Goal: Transaction & Acquisition: Purchase product/service

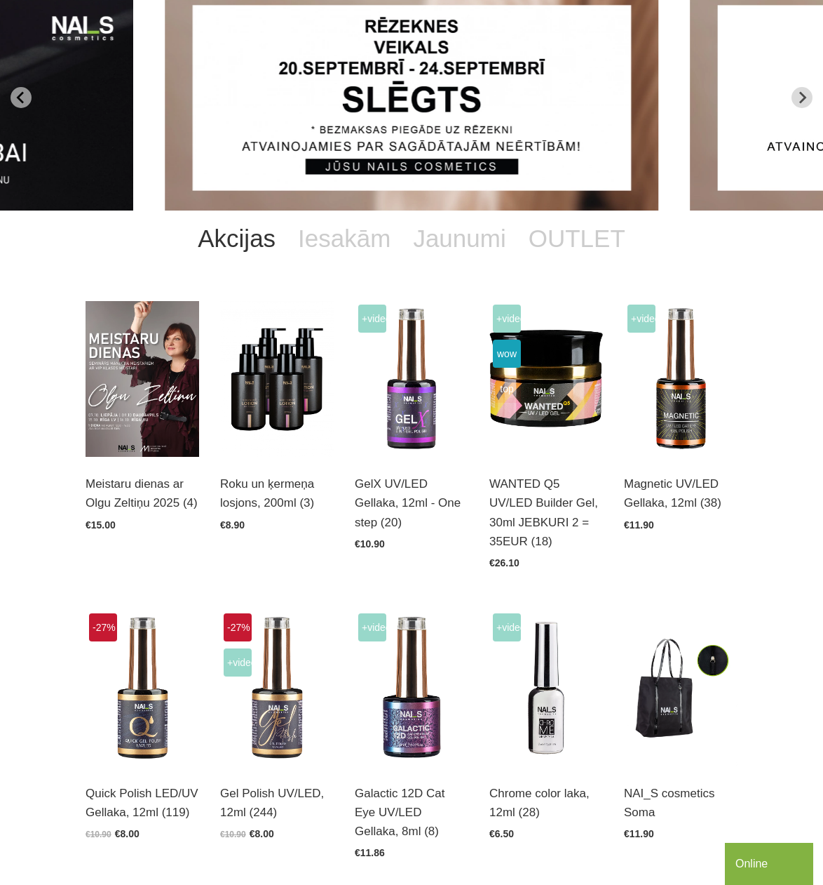
scroll to position [421, 0]
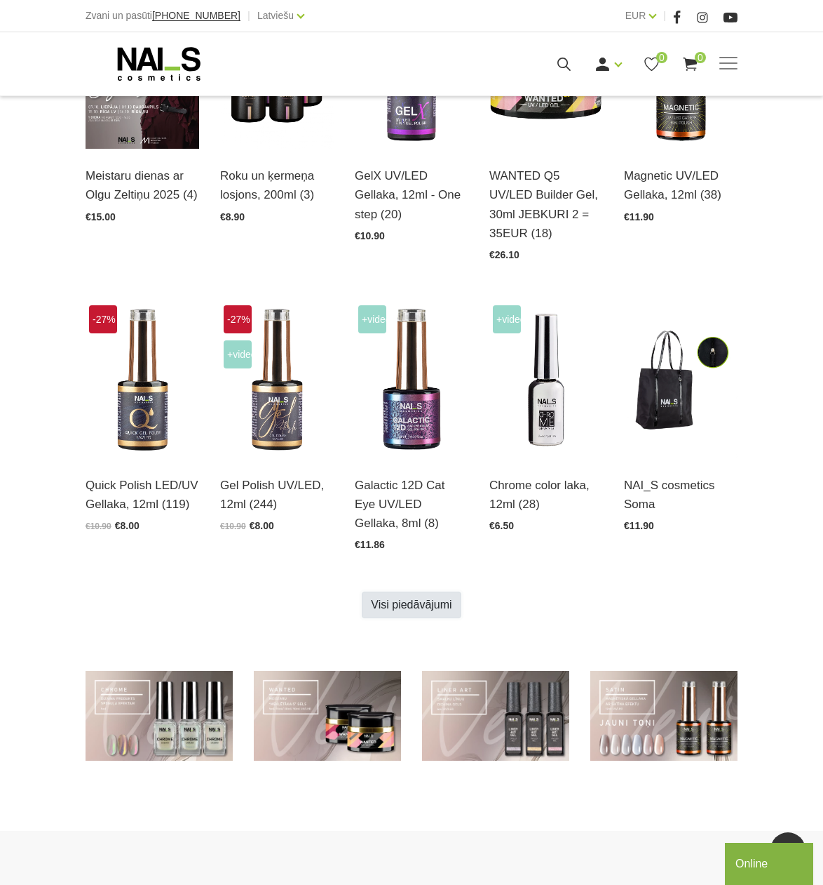
click at [398, 614] on link "Visi piedāvājumi" at bounding box center [411, 604] width 99 height 27
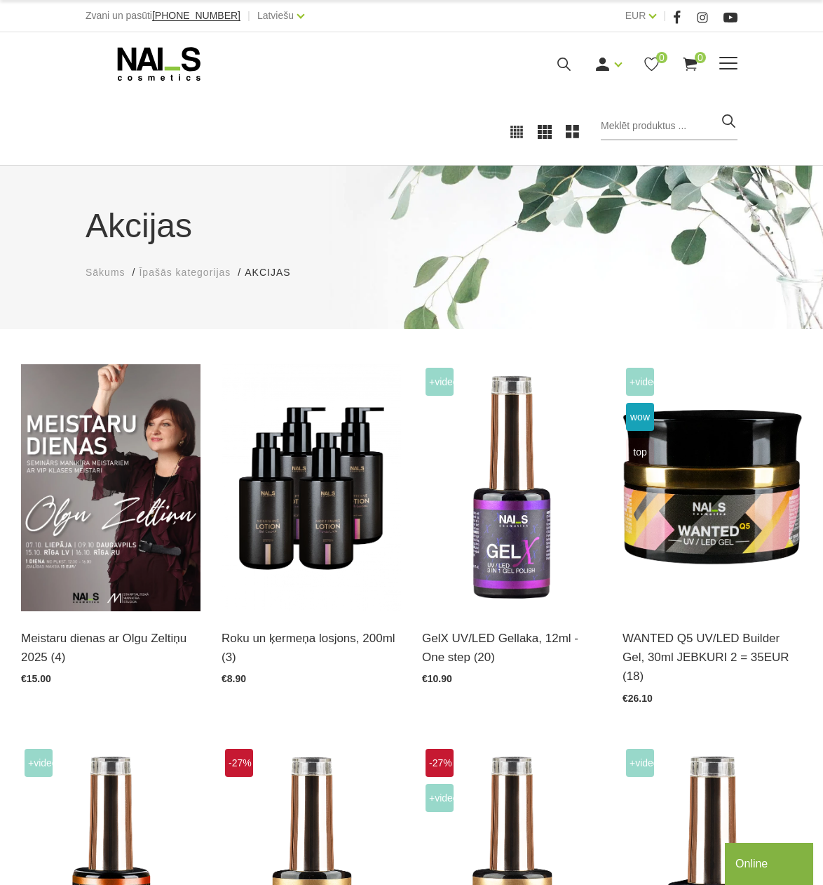
click at [733, 62] on span at bounding box center [729, 62] width 18 height 1
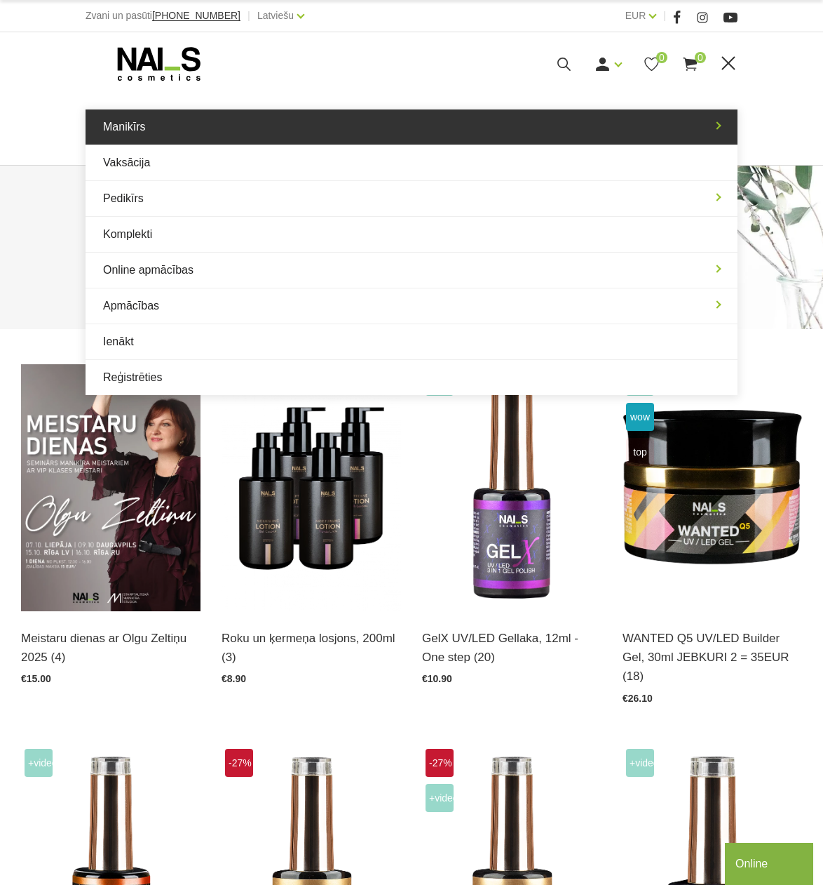
click at [156, 134] on link "Manikīrs" at bounding box center [412, 126] width 652 height 35
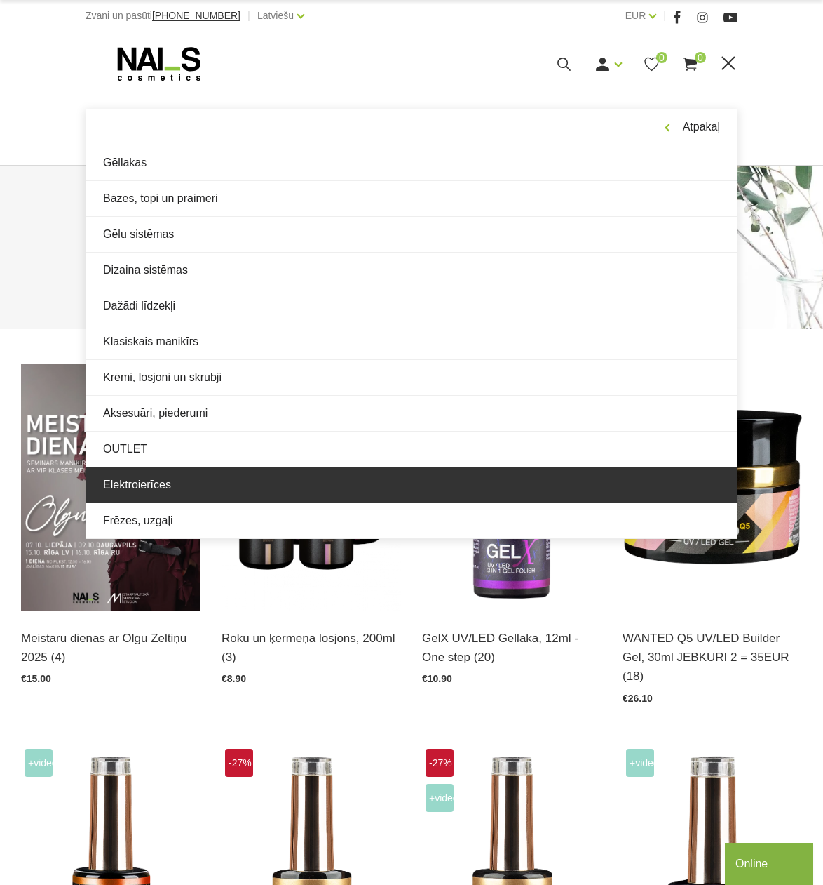
click at [154, 483] on link "Elektroierīces" at bounding box center [412, 484] width 652 height 35
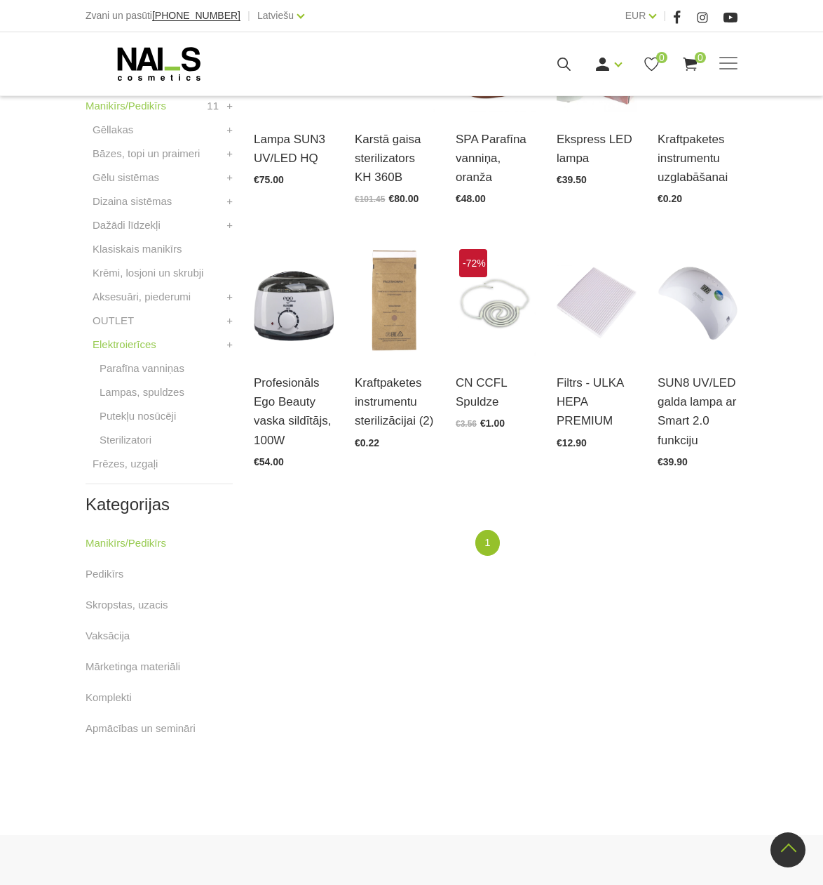
scroll to position [491, 0]
